Goal: Task Accomplishment & Management: Manage account settings

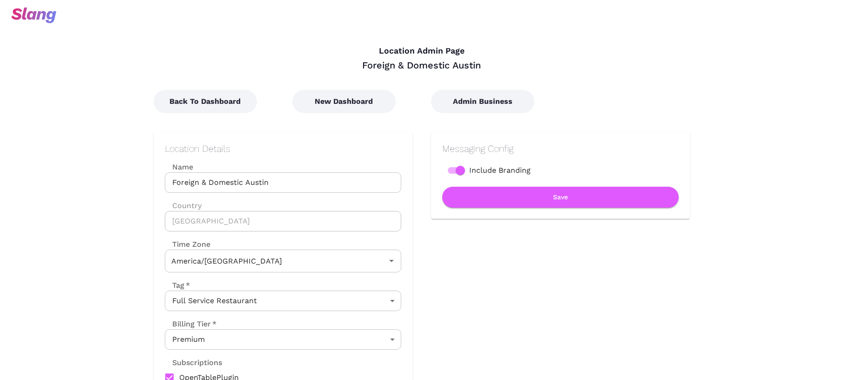
type input "Central Time"
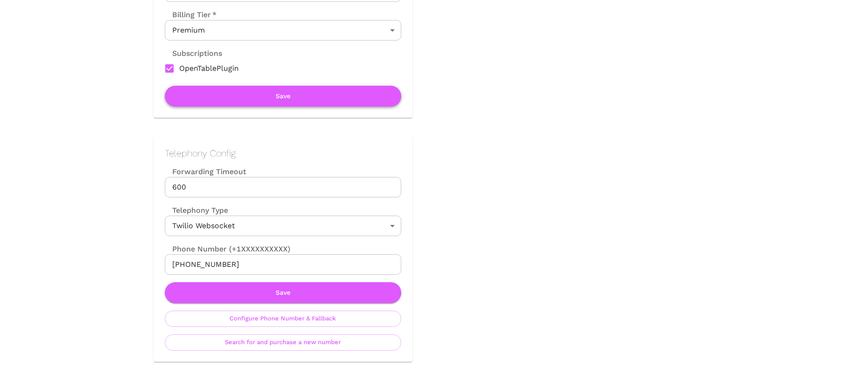
scroll to position [384, 0]
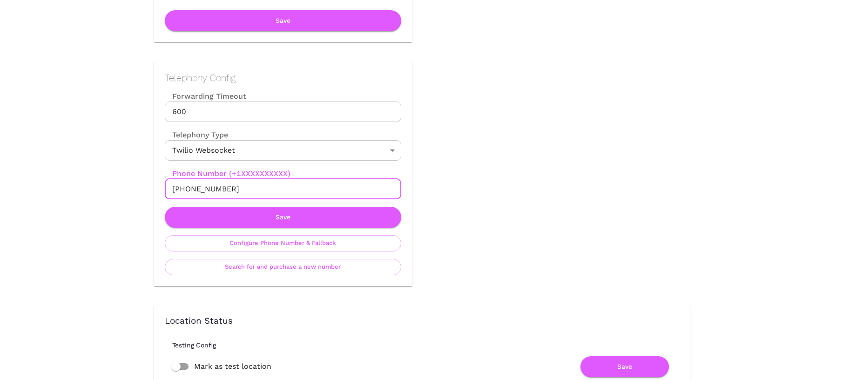
drag, startPoint x: 182, startPoint y: 188, endPoint x: 263, endPoint y: 188, distance: 81.4
click at [263, 188] on input "+15128656477" at bounding box center [283, 189] width 236 height 20
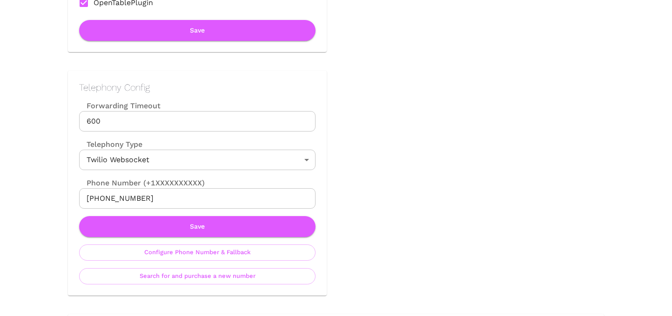
scroll to position [419, 0]
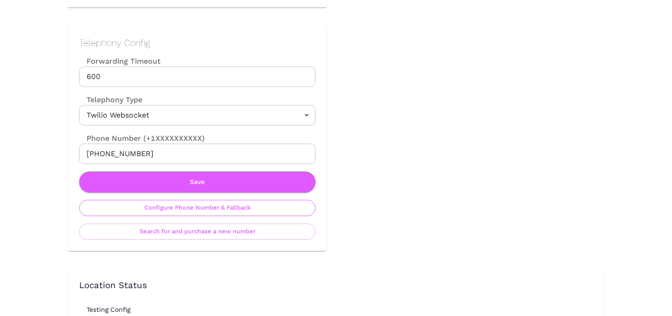
click at [198, 208] on button "Configure Phone Number & Fallback" at bounding box center [197, 208] width 236 height 16
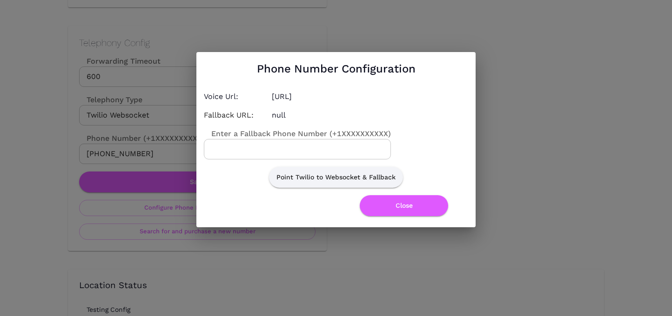
click at [247, 151] on input "Enter a Fallback Phone Number (+1XXXXXXXXXX)" at bounding box center [297, 149] width 187 height 20
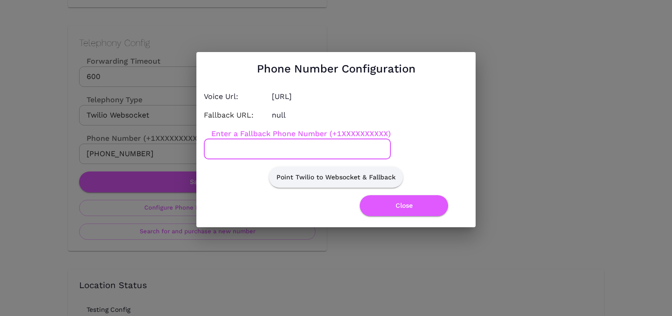
paste input "[PHONE_NUMBER]"
type input "[PHONE_NUMBER]"
drag, startPoint x: 264, startPoint y: 148, endPoint x: 196, endPoint y: 148, distance: 68.4
click at [196, 148] on div "Phone Number Configuration Voice Url: [URL] Fallback URL: null Enter a Fallback…" at bounding box center [336, 139] width 672 height 279
paste input "[PHONE_NUMBER]"
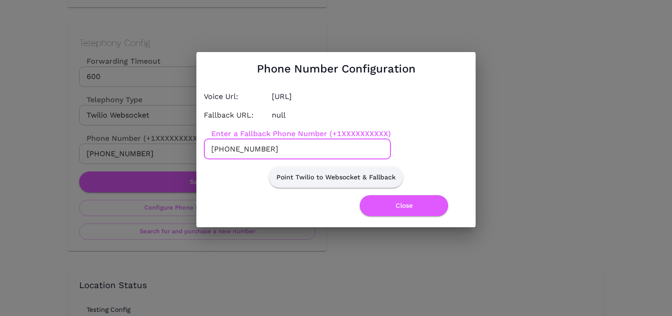
click at [237, 148] on input "[PHONE_NUMBER]" at bounding box center [297, 149] width 187 height 20
click at [253, 148] on input "[PHONE_NUMBER]" at bounding box center [297, 149] width 187 height 20
click at [270, 149] on input "[PHONE_NUMBER]" at bounding box center [297, 149] width 187 height 20
type input "[PHONE_NUMBER]"
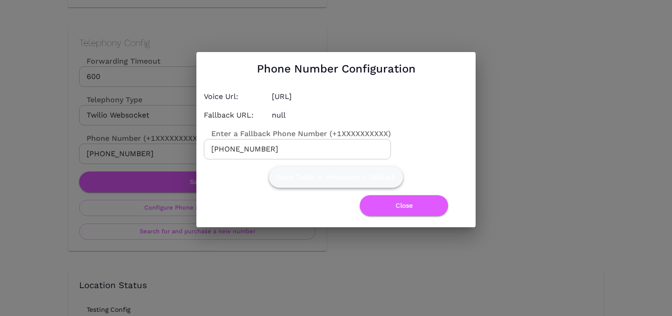
drag, startPoint x: 380, startPoint y: 174, endPoint x: 380, endPoint y: 179, distance: 5.1
click at [380, 179] on button "Point Twilio to Websocket & Fallback" at bounding box center [336, 177] width 134 height 21
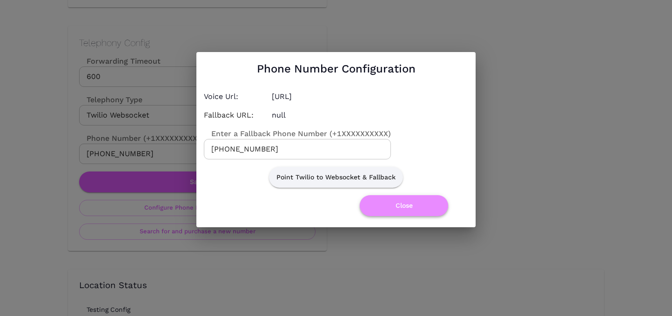
click at [403, 209] on button "Close" at bounding box center [404, 205] width 88 height 21
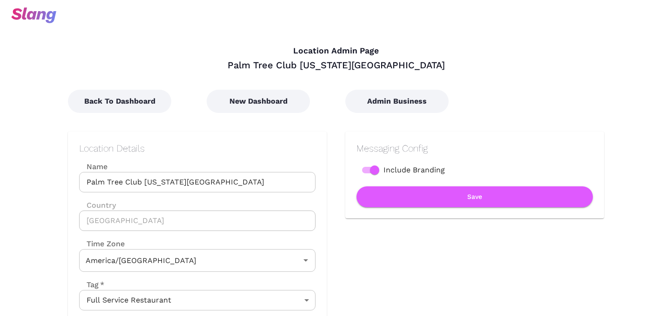
type input "Central Time"
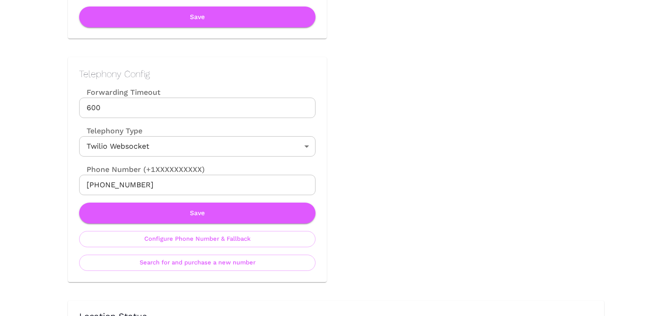
scroll to position [403, 0]
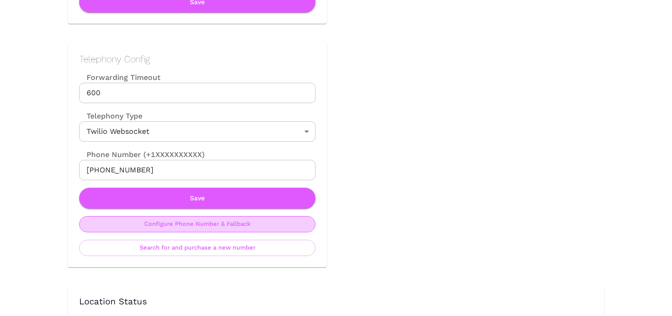
click at [242, 222] on button "Configure Phone Number & Fallback" at bounding box center [197, 224] width 236 height 16
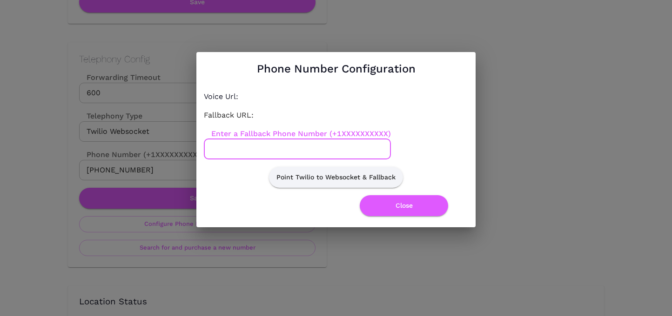
click at [319, 148] on input "Enter a Fallback Phone Number (+1XXXXXXXXXX)" at bounding box center [297, 149] width 187 height 20
paste input "816-816-2519"
click at [239, 146] on input "+1816-816-2519" at bounding box center [297, 149] width 187 height 20
click at [253, 149] on input "+1816816-2519" at bounding box center [297, 149] width 187 height 20
type input "+18168162519"
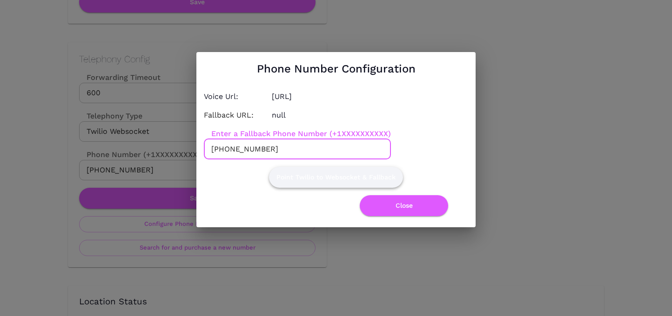
click at [320, 171] on button "Point Twilio to Websocket & Fallback" at bounding box center [336, 177] width 134 height 21
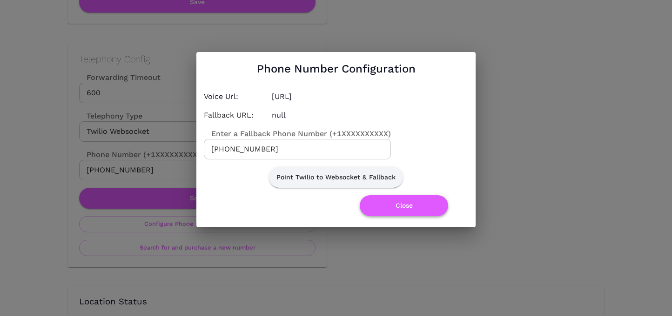
click at [399, 204] on button "Close" at bounding box center [404, 205] width 88 height 21
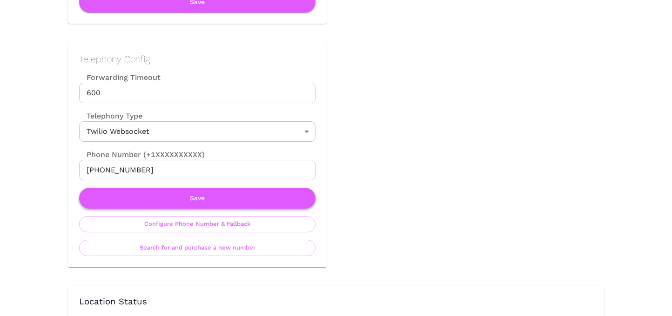
click at [279, 198] on button "Save" at bounding box center [197, 198] width 236 height 21
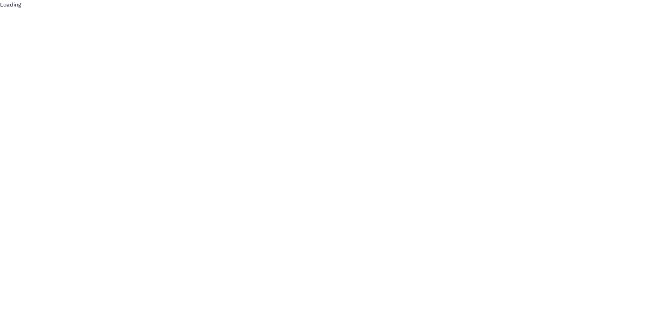
scroll to position [0, 0]
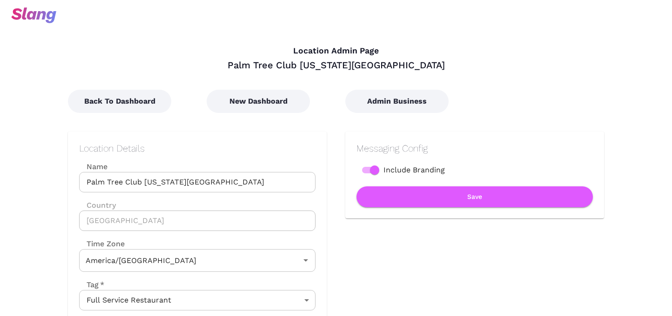
type input "Central Time"
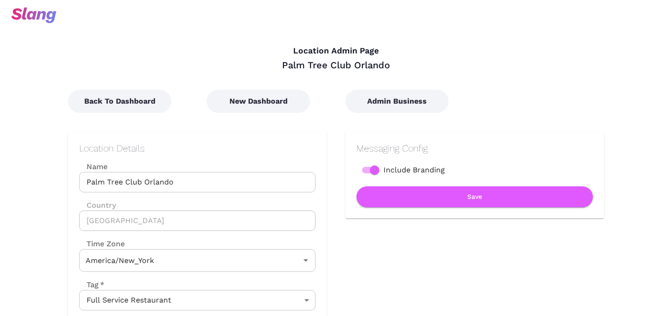
type input "Eastern Time"
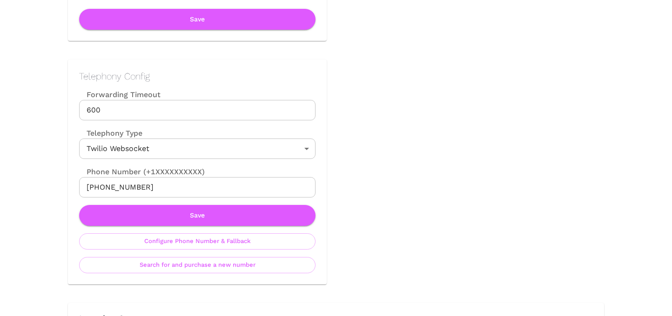
scroll to position [437, 0]
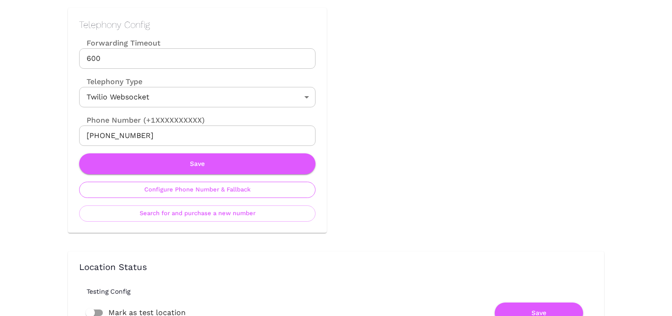
click at [241, 192] on button "Configure Phone Number & Fallback" at bounding box center [197, 190] width 236 height 16
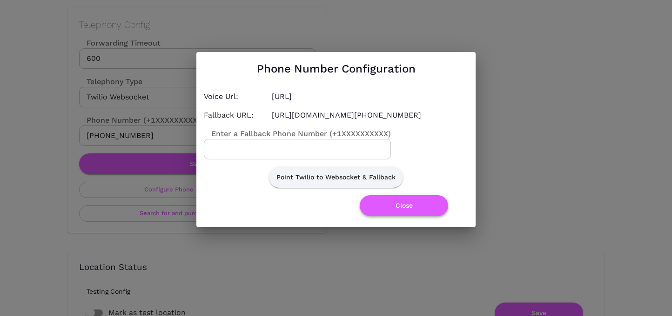
click at [400, 212] on button "Close" at bounding box center [404, 205] width 88 height 21
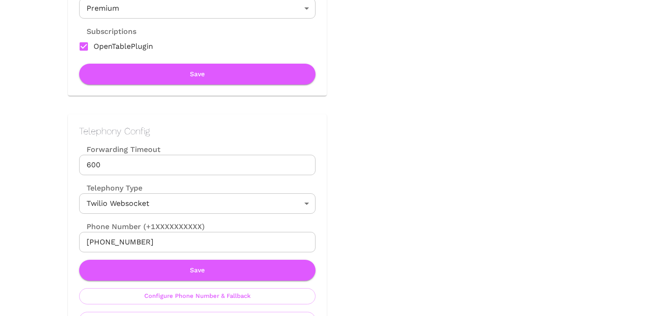
scroll to position [341, 0]
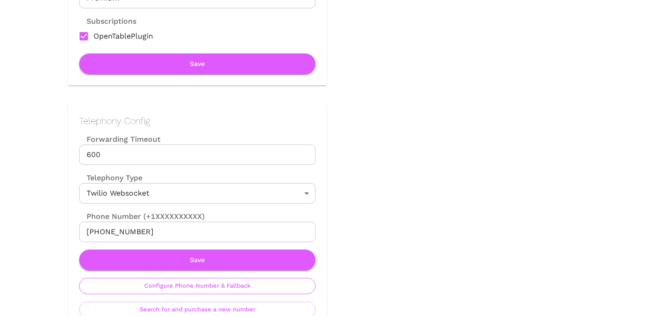
click at [204, 282] on button "Configure Phone Number & Fallback" at bounding box center [197, 286] width 236 height 16
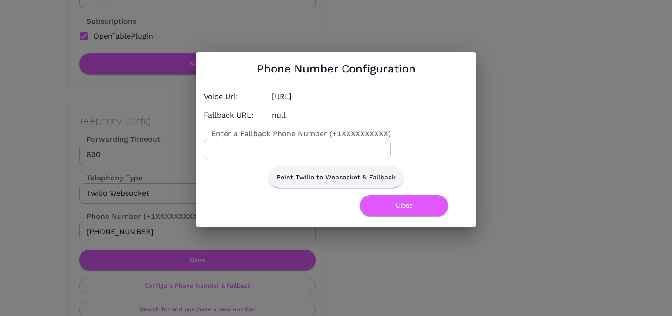
click at [279, 150] on input "Enter a Fallback Phone Number (+1XXXXXXXXXX)" at bounding box center [297, 149] width 187 height 20
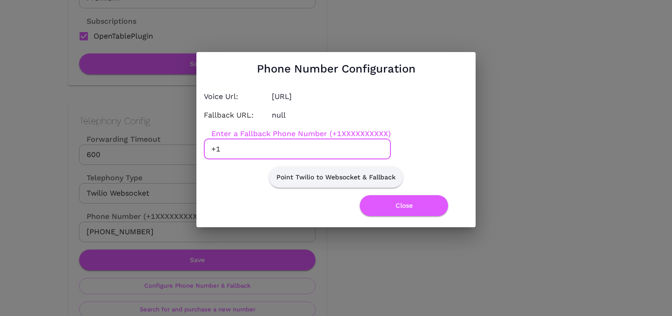
paste input "[PHONE_NUMBER]"
click at [238, 146] on input "[PHONE_NUMBER]" at bounding box center [297, 149] width 187 height 20
click at [250, 149] on input "[PHONE_NUMBER]" at bounding box center [297, 149] width 187 height 20
type input "[PHONE_NUMBER]"
click at [342, 178] on button "Point Twilio to Websocket & Fallback" at bounding box center [336, 177] width 134 height 21
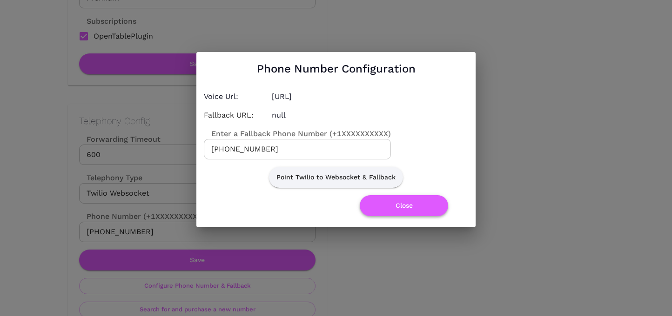
click at [409, 207] on button "Close" at bounding box center [404, 205] width 88 height 21
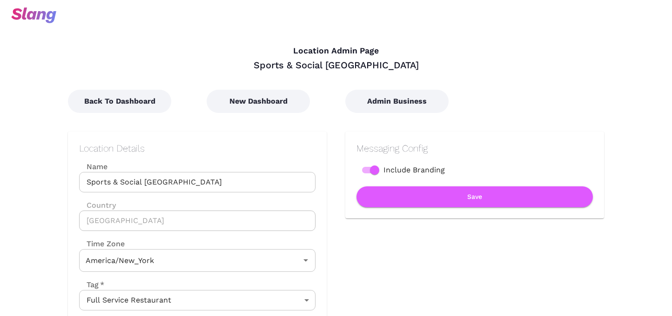
type input "Eastern Time"
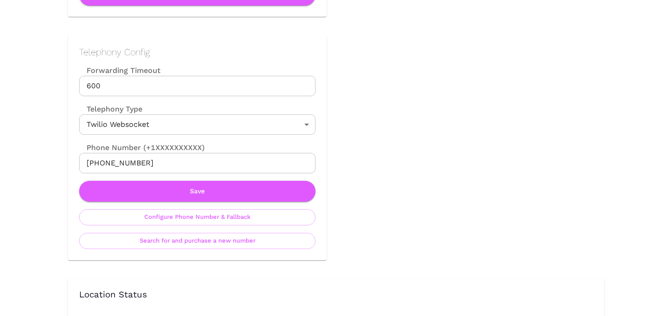
scroll to position [423, 0]
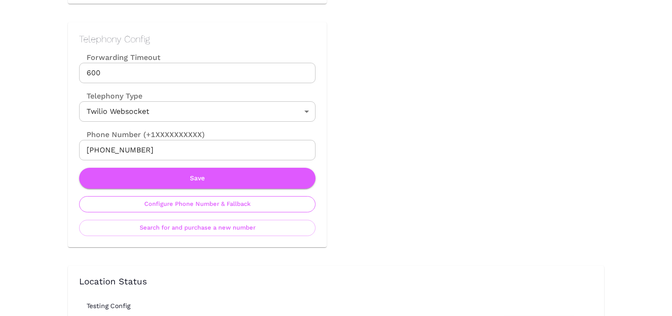
click at [172, 203] on button "Configure Phone Number & Fallback" at bounding box center [197, 204] width 236 height 16
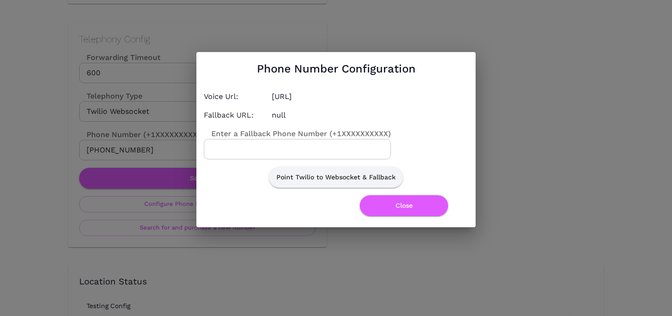
click at [302, 147] on input "Enter a Fallback Phone Number (+1XXXXXXXXXX)" at bounding box center [297, 149] width 187 height 20
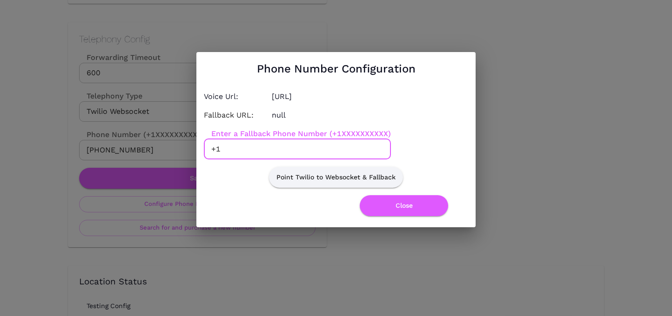
paste input "404-969-1473"
click at [236, 149] on input "+1404-969-1473" at bounding box center [297, 149] width 187 height 20
click at [250, 149] on input "+1404969-1473" at bounding box center [297, 149] width 187 height 20
type input "+14049691473"
click at [298, 174] on button "Point Twilio to Websocket & Fallback" at bounding box center [336, 177] width 134 height 21
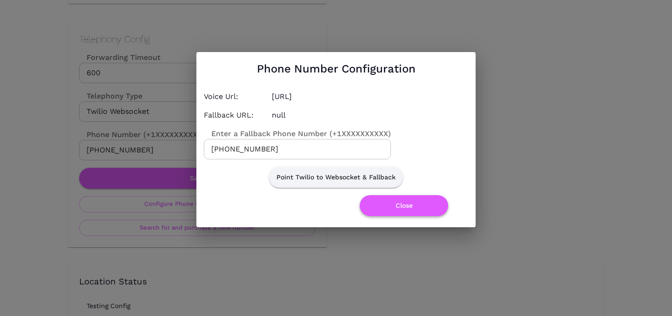
click at [398, 205] on button "Close" at bounding box center [404, 205] width 88 height 21
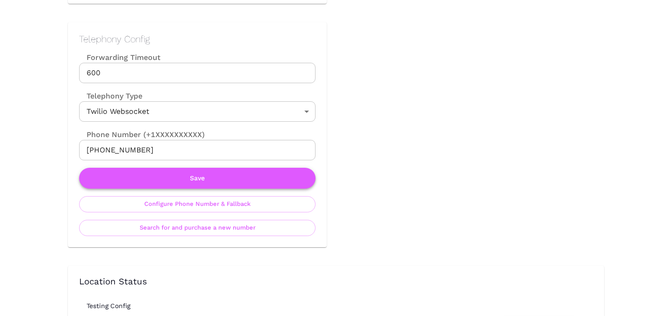
click at [252, 177] on button "Save" at bounding box center [197, 178] width 236 height 21
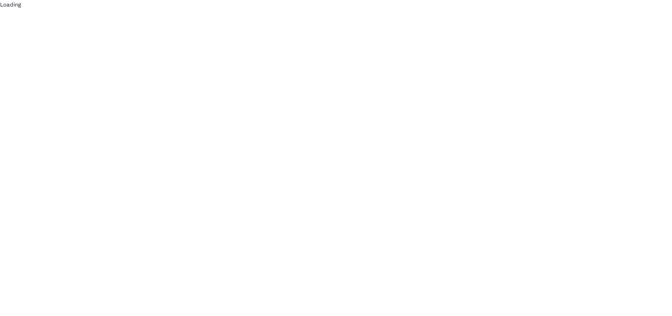
scroll to position [0, 0]
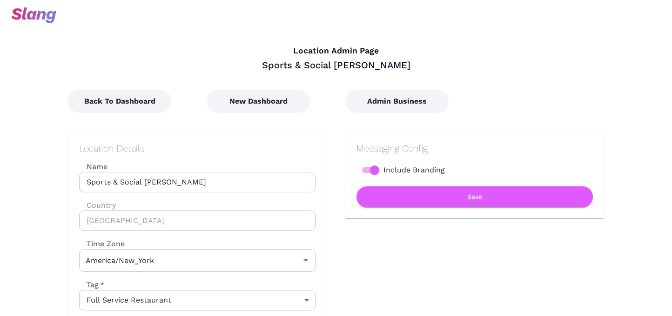
type input "Eastern Time"
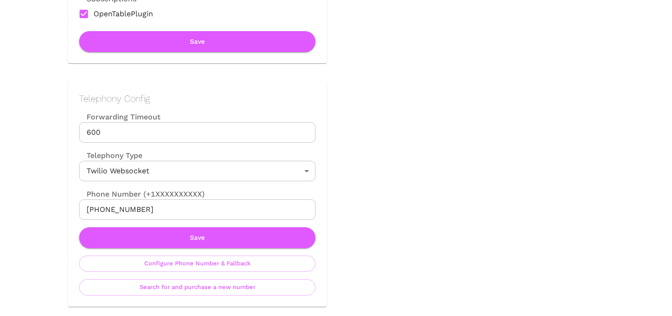
scroll to position [400, 0]
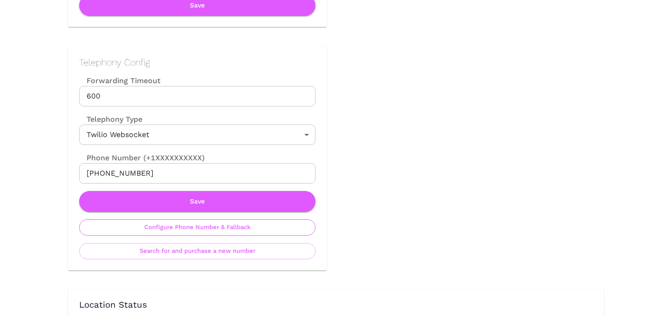
click at [186, 228] on button "Configure Phone Number & Fallback" at bounding box center [197, 228] width 236 height 16
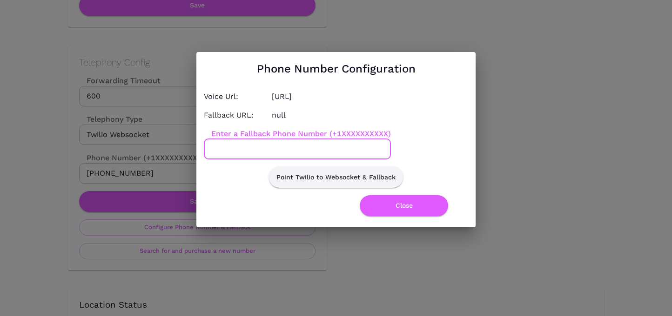
click at [299, 146] on input "Enter a Fallback Phone Number (+1XXXXXXXXXX)" at bounding box center [297, 149] width 187 height 20
paste input "919-238-4551"
click at [237, 146] on input "+1919-238-4551" at bounding box center [297, 149] width 187 height 20
click at [251, 151] on input "+1919238-4551" at bounding box center [297, 149] width 187 height 20
type input "+19192384551"
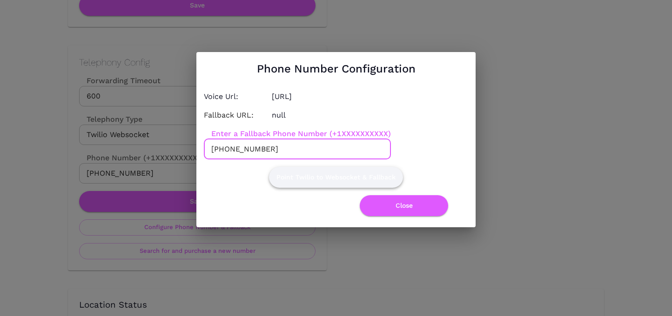
click at [298, 175] on button "Point Twilio to Websocket & Fallback" at bounding box center [336, 177] width 134 height 21
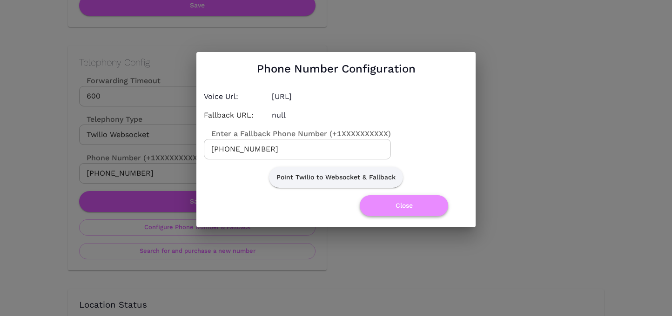
click at [401, 204] on button "Close" at bounding box center [404, 205] width 88 height 21
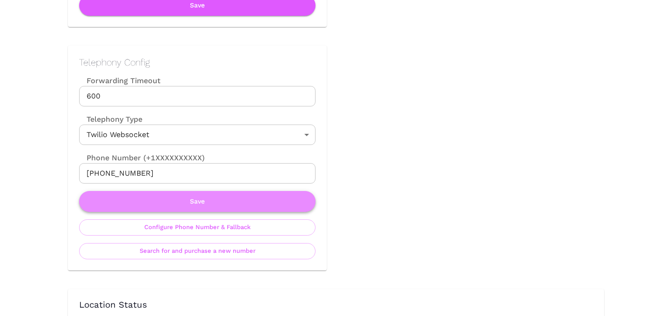
click at [275, 200] on button "Save" at bounding box center [197, 201] width 236 height 21
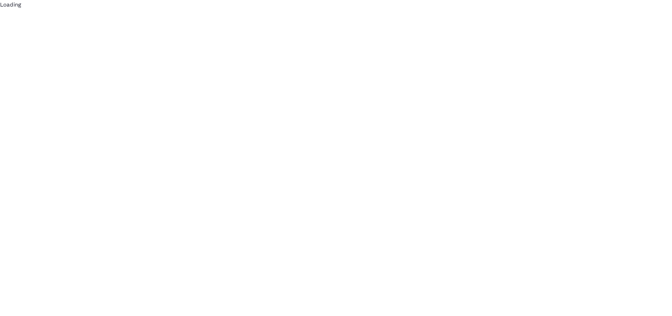
scroll to position [0, 0]
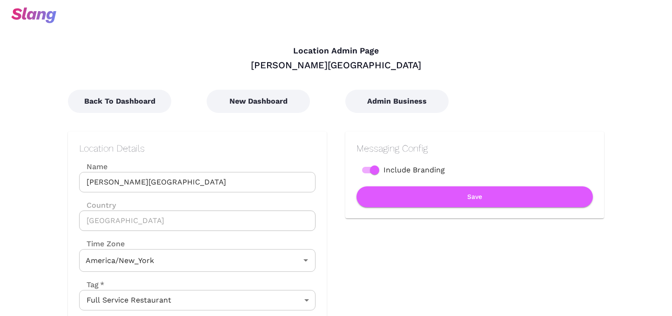
type input "Eastern Time"
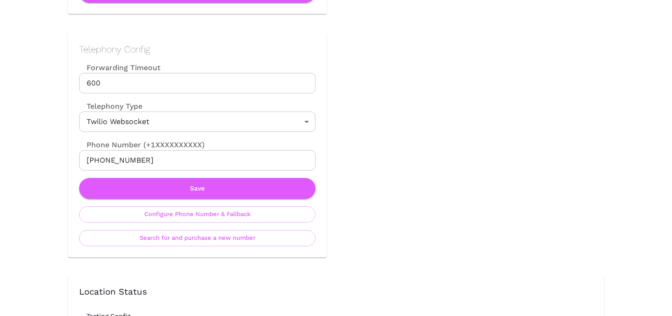
scroll to position [429, 0]
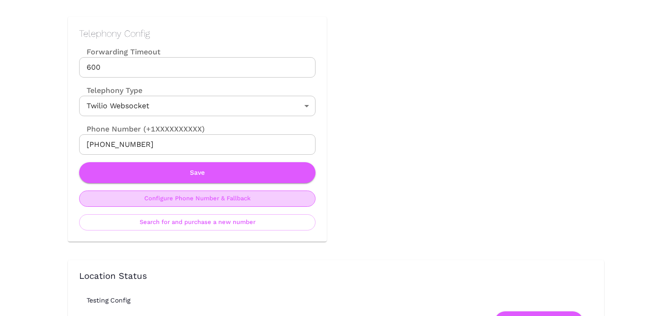
click at [255, 199] on button "Configure Phone Number & Fallback" at bounding box center [197, 199] width 236 height 16
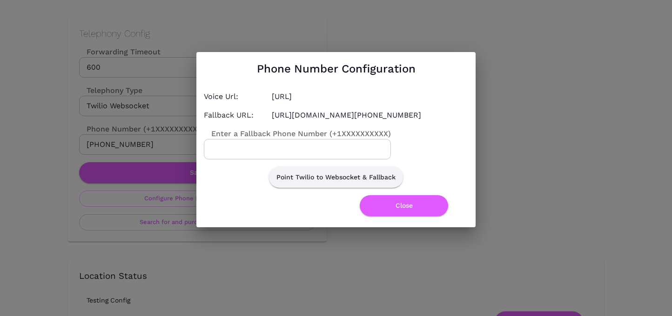
click at [278, 147] on input "Enter a Fallback Phone Number (+1XXXXXXXXXX)" at bounding box center [297, 149] width 187 height 20
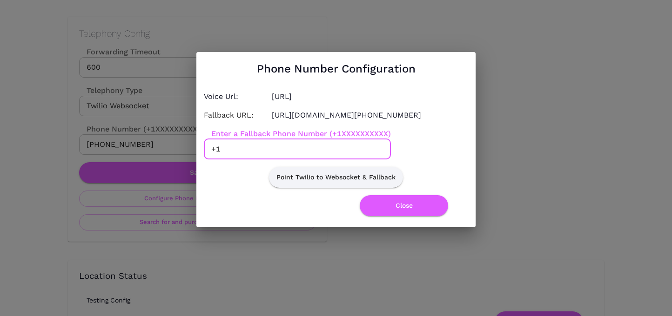
paste input "[PHONE_NUMBER]"
click at [236, 154] on input "[PHONE_NUMBER]" at bounding box center [297, 149] width 187 height 20
click at [251, 155] on input "[PHONE_NUMBER]" at bounding box center [297, 149] width 187 height 20
type input "[PHONE_NUMBER]"
click at [298, 179] on button "Point Twilio to Websocket & Fallback" at bounding box center [336, 177] width 134 height 21
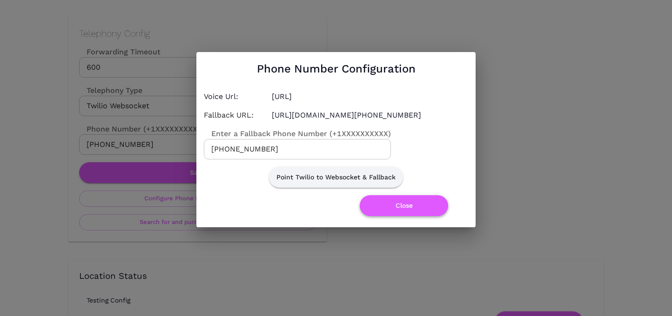
click at [409, 214] on button "Close" at bounding box center [404, 205] width 88 height 21
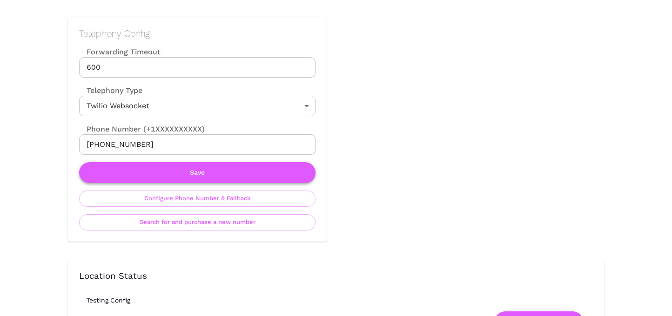
click at [256, 174] on button "Save" at bounding box center [197, 172] width 236 height 21
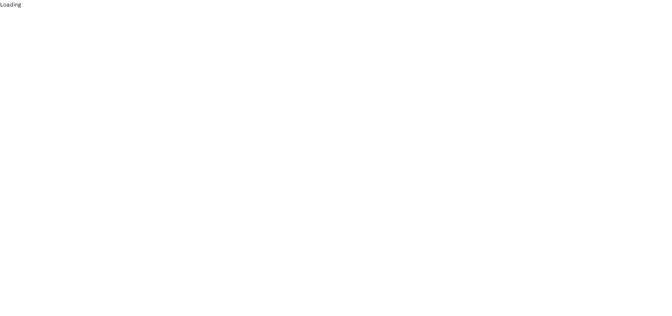
scroll to position [0, 0]
